Goal: Information Seeking & Learning: Stay updated

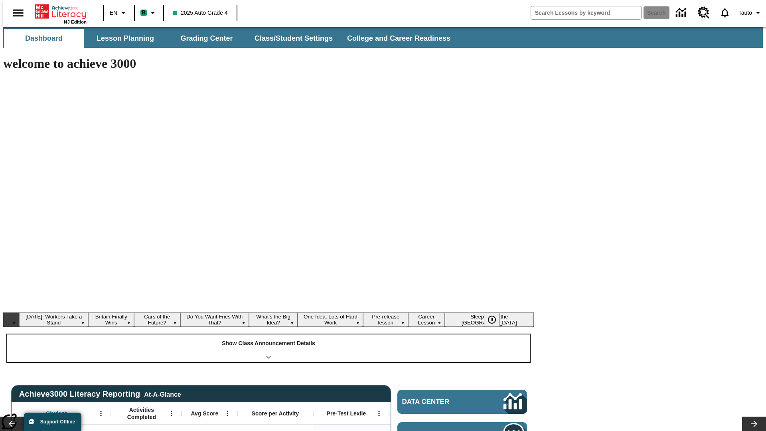
click at [268, 334] on div "Show Class Announcement Details" at bounding box center [268, 348] width 523 height 28
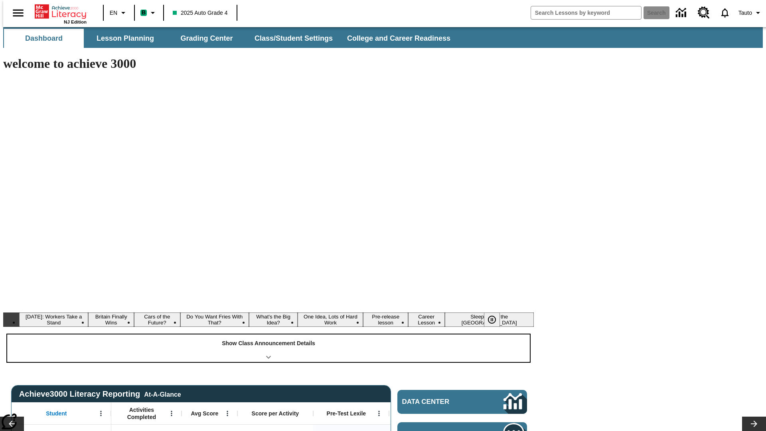
click at [268, 334] on div "Show Class Announcement Details" at bounding box center [268, 348] width 523 height 28
